Goal: Go to known website: Access a specific website the user already knows

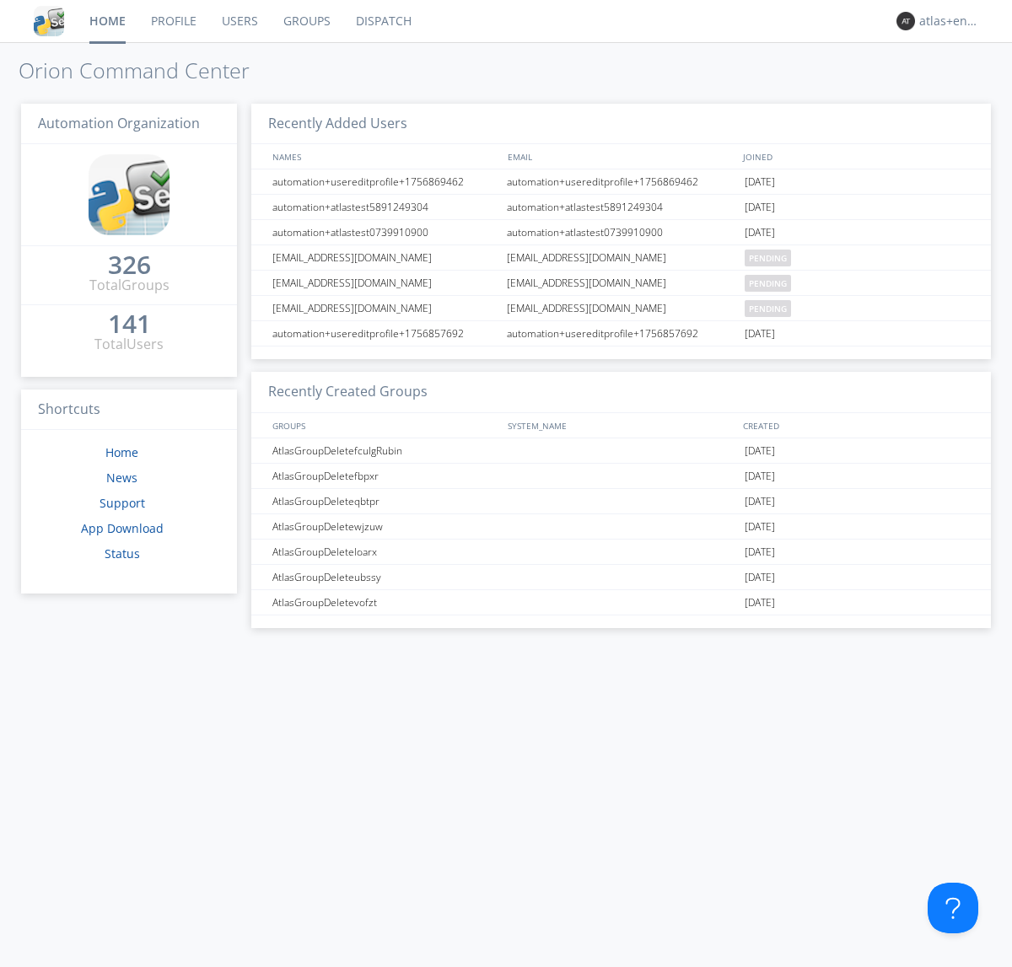
click at [382, 21] on link "Dispatch" at bounding box center [383, 21] width 81 height 42
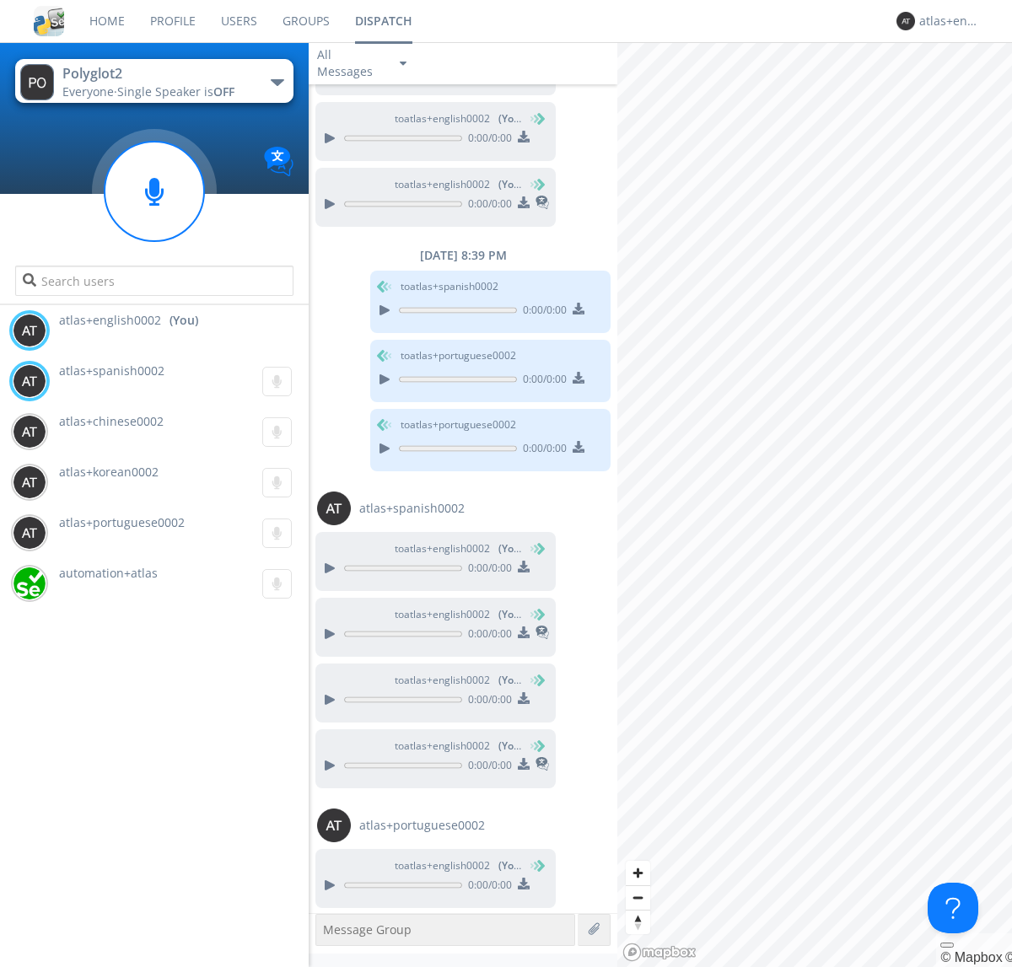
scroll to position [563, 0]
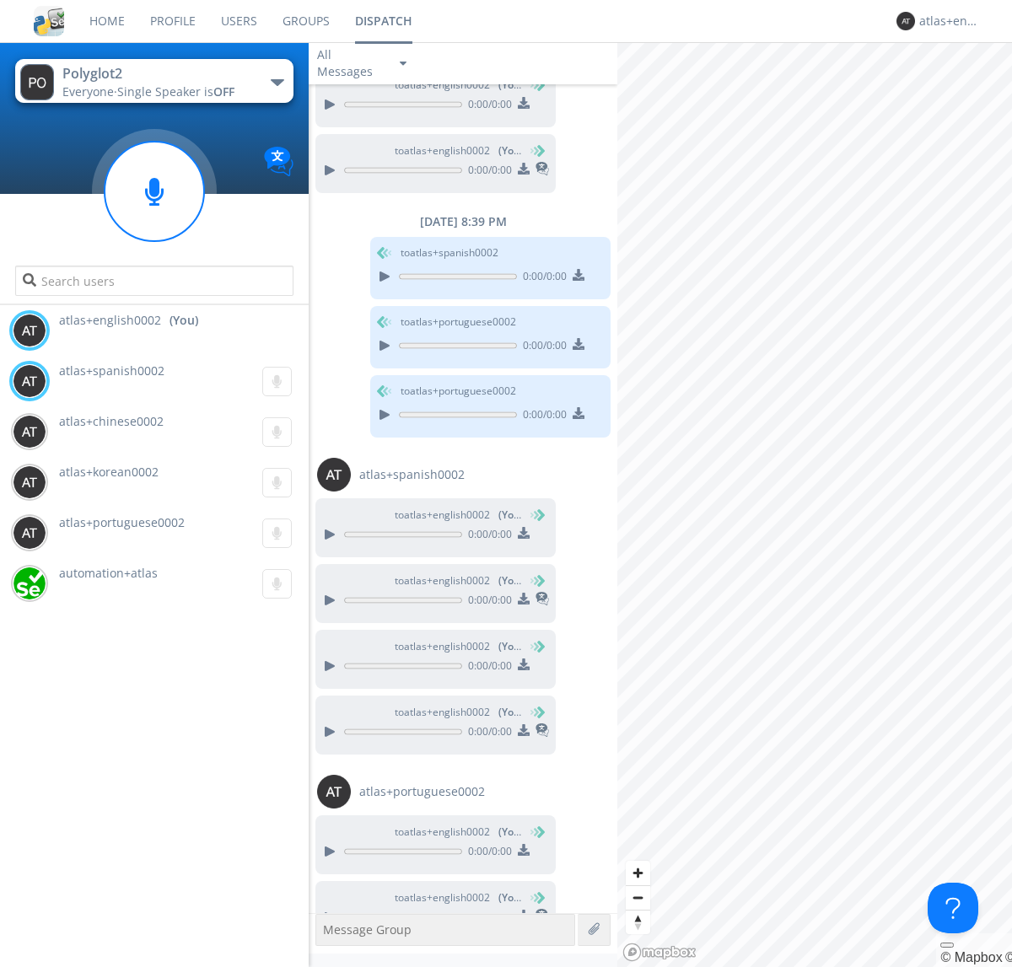
click at [277, 82] on div "button" at bounding box center [277, 82] width 13 height 7
click at [0, 0] on span "Polyglot3" at bounding box center [0, 0] width 0 height 0
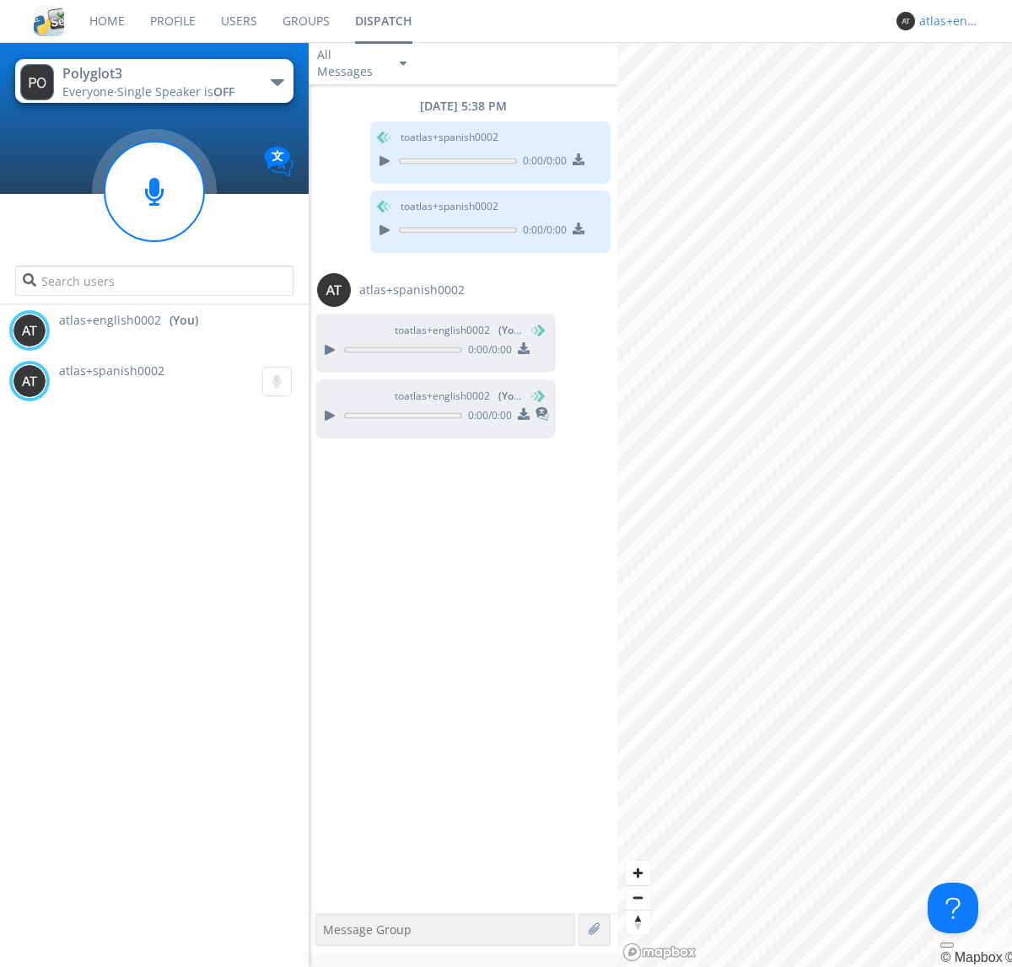
click at [946, 21] on div "atlas+english0002" at bounding box center [950, 21] width 63 height 17
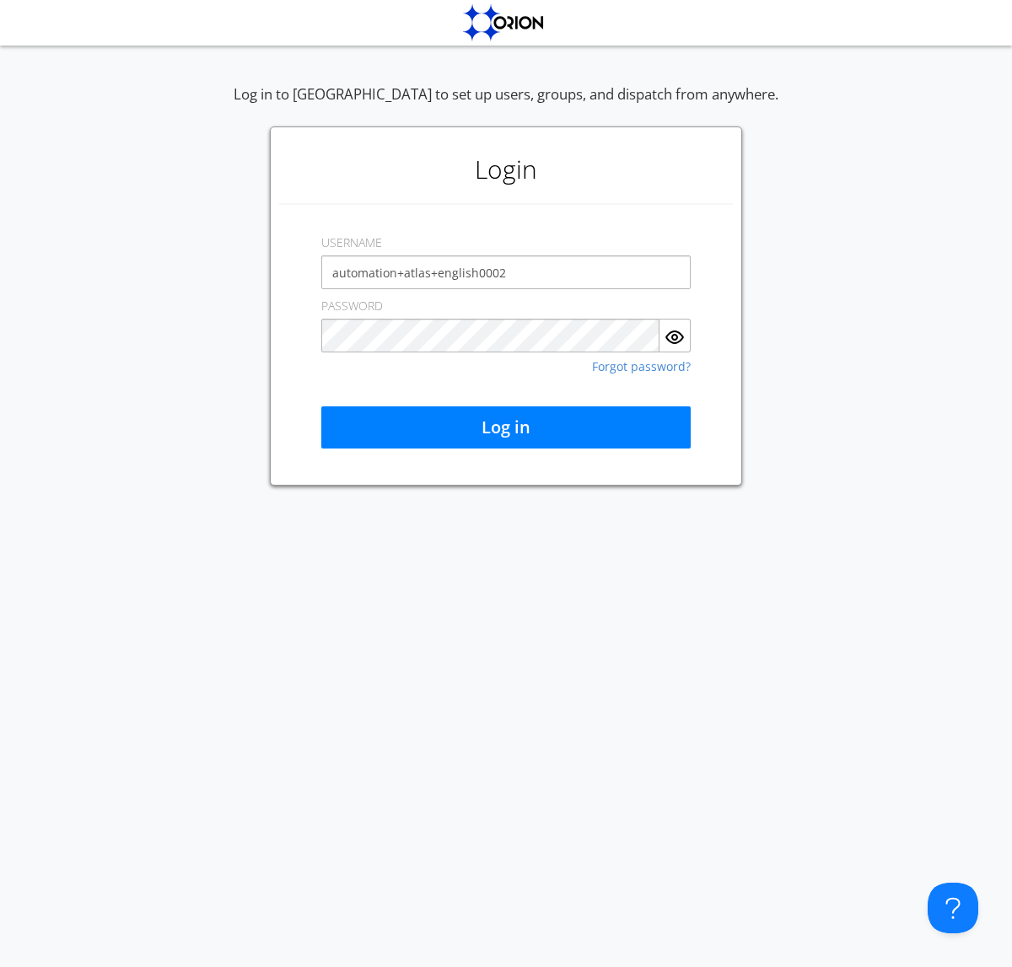
type input "automation+atlas+english0002"
click at [506, 428] on button "Log in" at bounding box center [505, 428] width 369 height 42
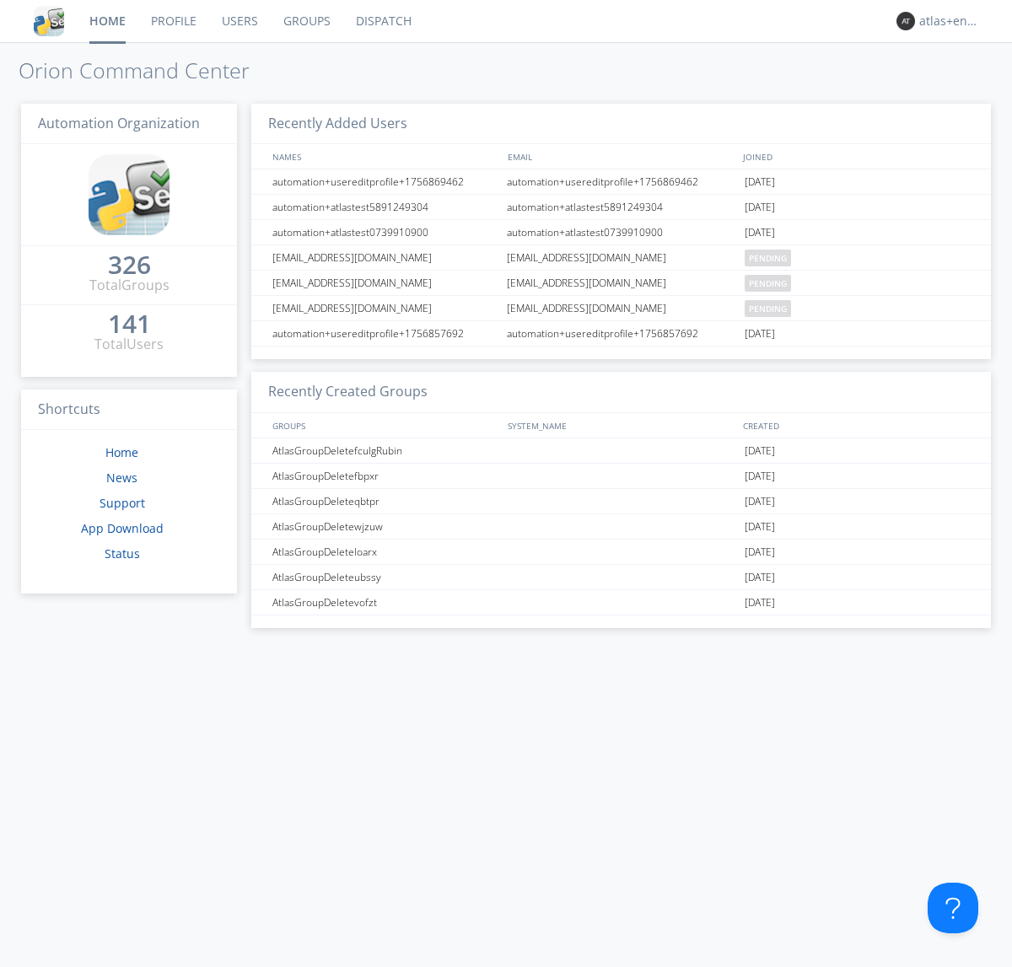
click at [382, 21] on link "Dispatch" at bounding box center [383, 21] width 81 height 42
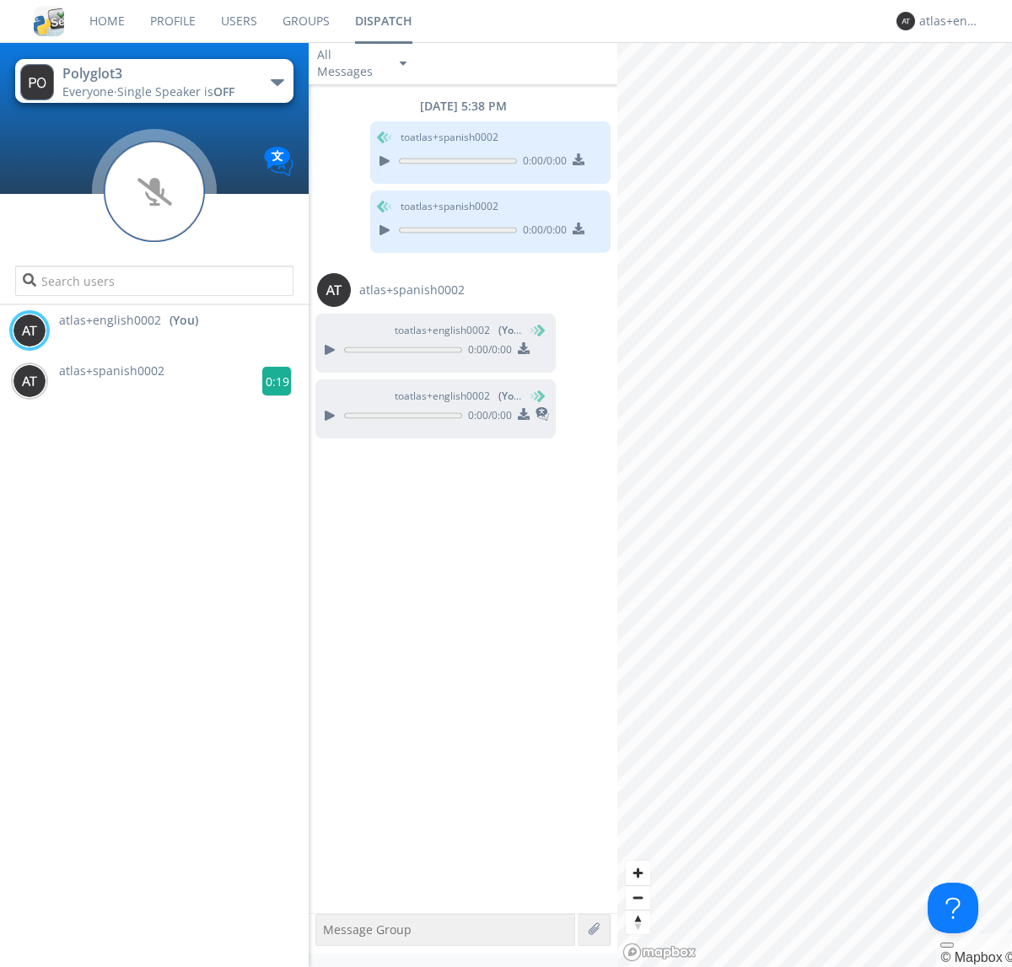
click at [270, 381] on g at bounding box center [277, 382] width 30 height 30
